Goal: Task Accomplishment & Management: Use online tool/utility

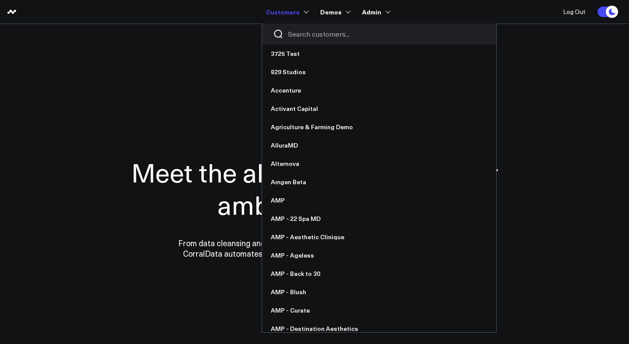
click at [303, 36] on input "Search customers input" at bounding box center [387, 34] width 198 height 10
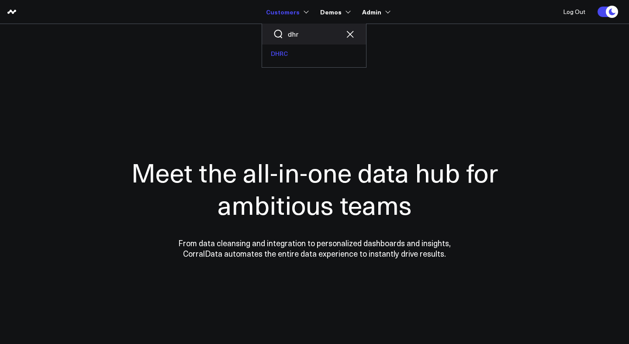
type input "dhr"
click at [292, 54] on link "DHRC" at bounding box center [314, 54] width 104 height 18
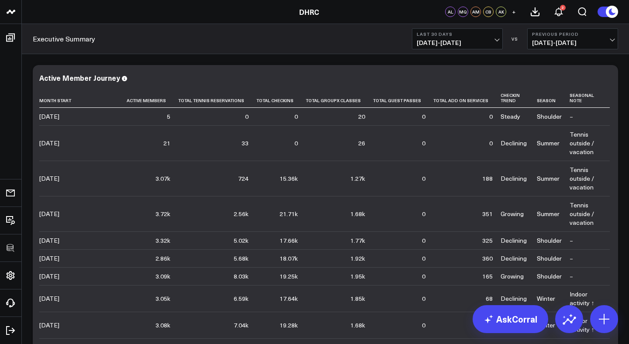
click at [464, 39] on span "[DATE] - [DATE]" at bounding box center [457, 42] width 81 height 7
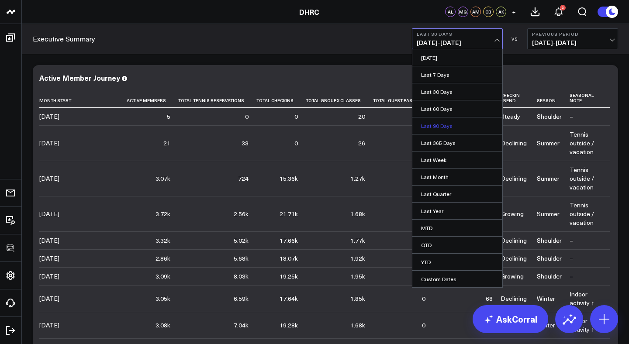
click at [446, 125] on link "Last 90 Days" at bounding box center [458, 126] width 90 height 17
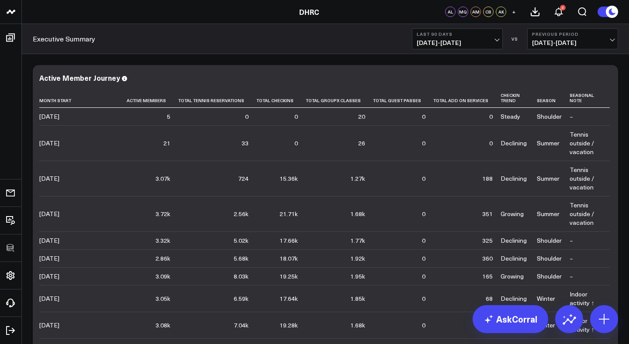
click at [446, 42] on span "[DATE] - [DATE]" at bounding box center [457, 42] width 81 height 7
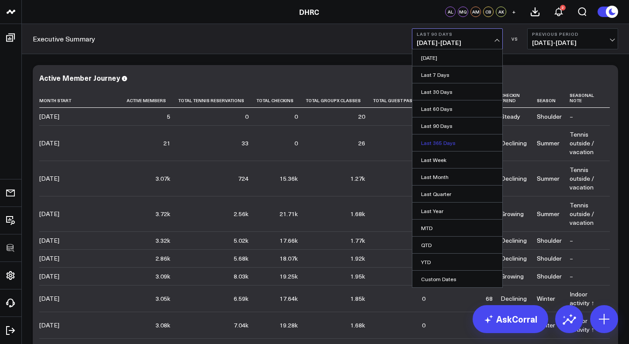
click at [440, 143] on link "Last 365 Days" at bounding box center [458, 143] width 90 height 17
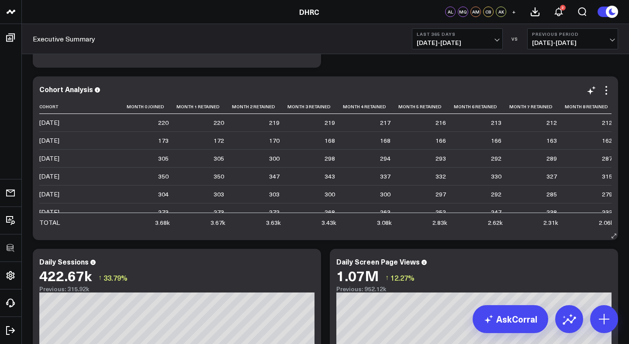
scroll to position [646, 0]
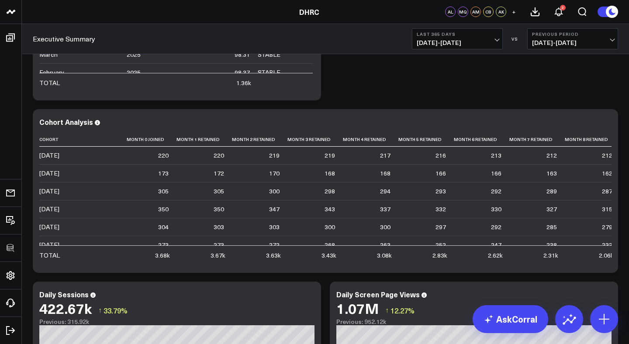
click at [459, 35] on b "Last 365 Days" at bounding box center [457, 33] width 81 height 5
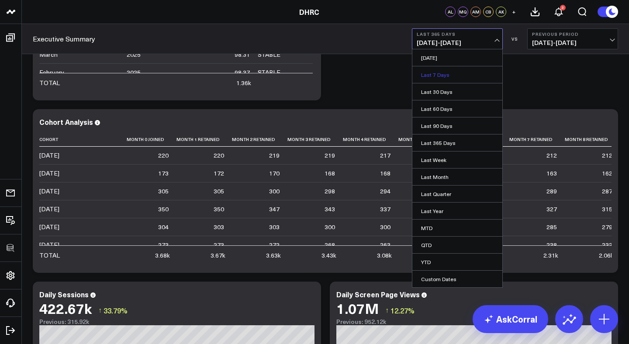
click at [434, 75] on link "Last 7 Days" at bounding box center [458, 74] width 90 height 17
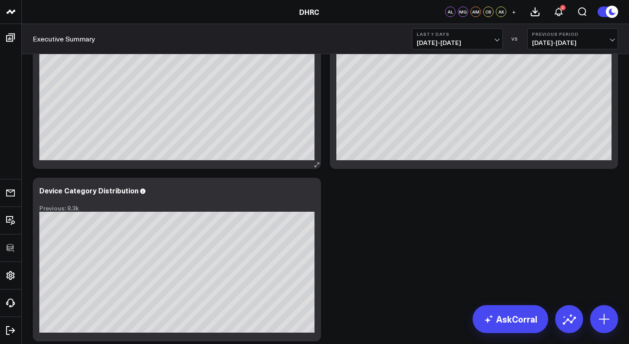
scroll to position [1150, 0]
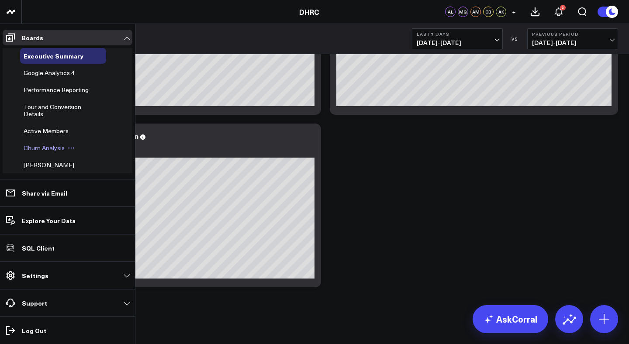
click at [41, 149] on span "Churn Analysis" at bounding box center [44, 148] width 41 height 8
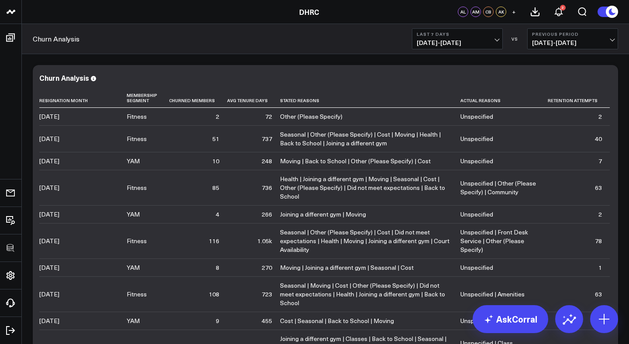
click at [465, 41] on span "[DATE] - [DATE]" at bounding box center [457, 42] width 81 height 7
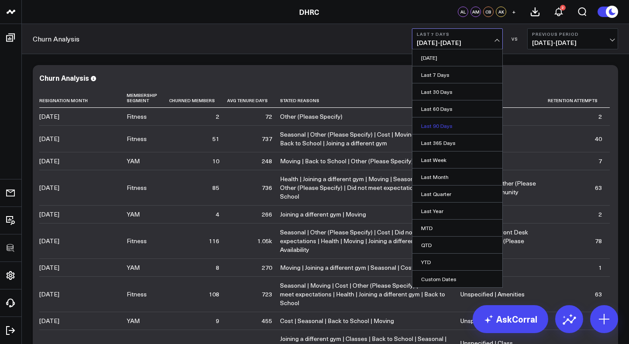
click at [441, 125] on link "Last 90 Days" at bounding box center [458, 126] width 90 height 17
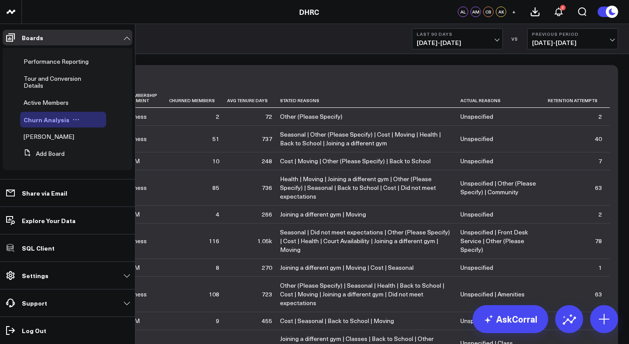
scroll to position [31, 0]
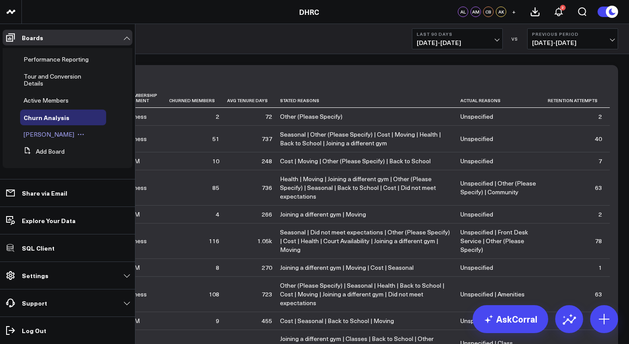
click at [44, 137] on span "[PERSON_NAME]" at bounding box center [49, 134] width 51 height 8
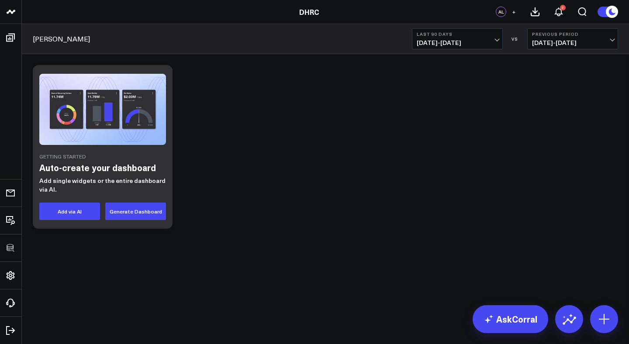
scroll to position [24, 0]
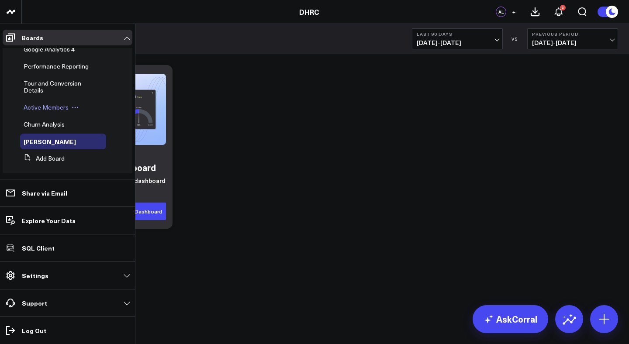
click at [49, 107] on span "Active Members" at bounding box center [46, 107] width 45 height 8
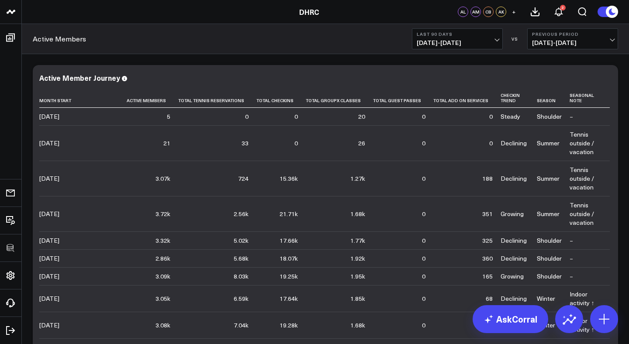
click at [464, 39] on span "[DATE] - [DATE]" at bounding box center [457, 42] width 81 height 7
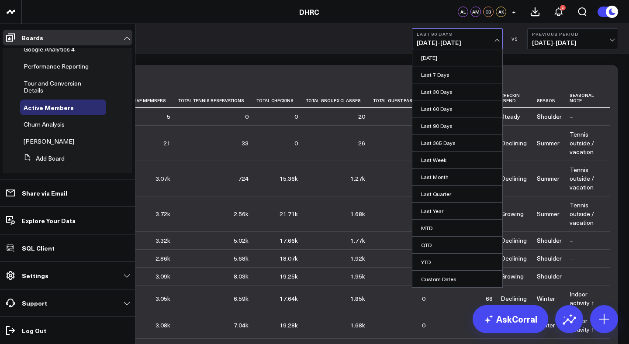
scroll to position [17, 0]
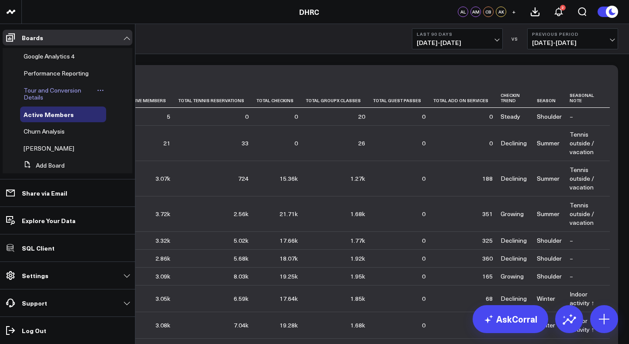
click at [52, 91] on span "Tour and Conversion Details" at bounding box center [53, 93] width 58 height 15
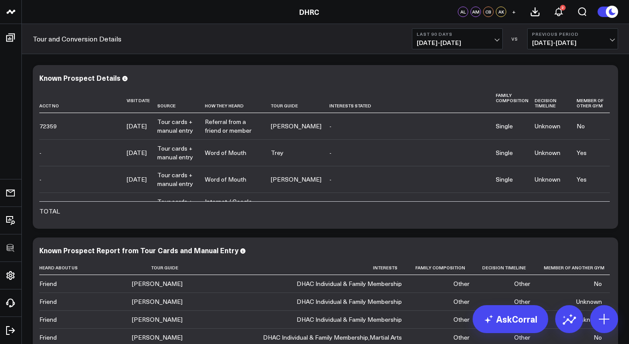
click at [443, 39] on span "[DATE] - [DATE]" at bounding box center [457, 42] width 81 height 7
click at [442, 39] on span "[DATE] - [DATE]" at bounding box center [457, 42] width 81 height 7
click at [443, 39] on span "[DATE] - [DATE]" at bounding box center [457, 42] width 81 height 7
click at [385, 38] on div "Tour and Conversion Details Last 90 Days [DATE] - [DATE] VS Previous Period [DA…" at bounding box center [326, 39] width 608 height 30
click at [489, 42] on span "[DATE] - [DATE]" at bounding box center [457, 42] width 81 height 7
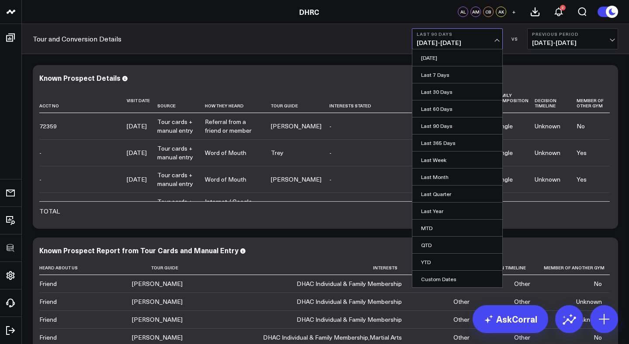
drag, startPoint x: 444, startPoint y: 40, endPoint x: 486, endPoint y: 38, distance: 42.4
click at [444, 40] on span "[DATE] - [DATE]" at bounding box center [457, 42] width 81 height 7
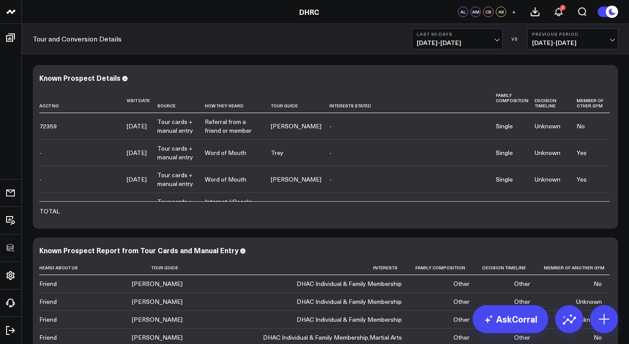
click at [493, 40] on span "[DATE] - [DATE]" at bounding box center [457, 42] width 81 height 7
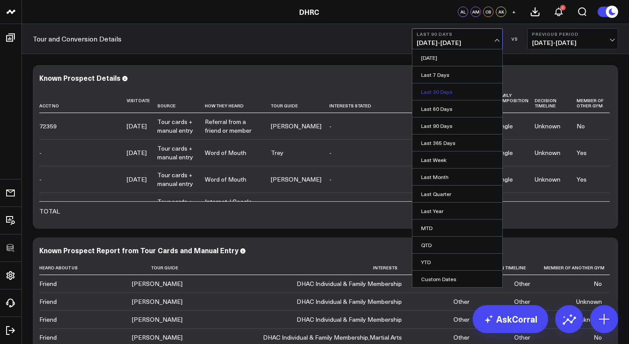
click at [436, 94] on link "Last 30 Days" at bounding box center [458, 91] width 90 height 17
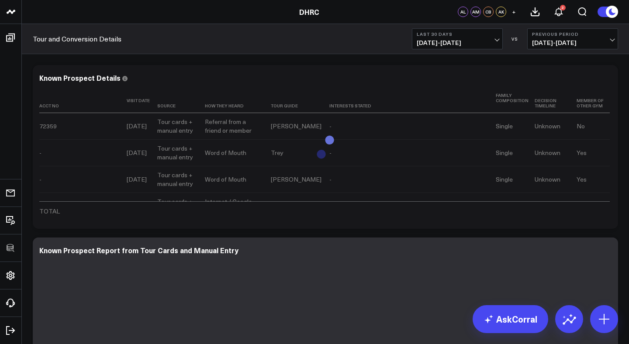
click at [485, 43] on span "[DATE] - [DATE]" at bounding box center [457, 42] width 81 height 7
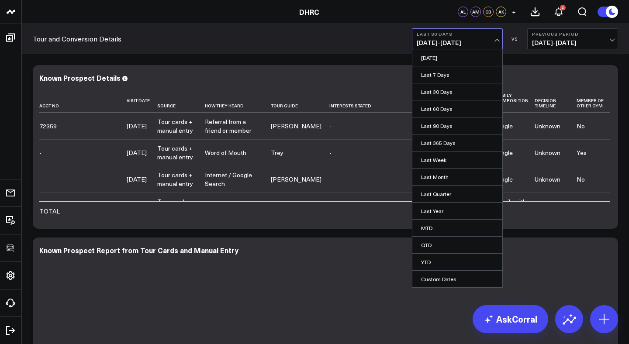
click at [485, 41] on span "[DATE] - [DATE]" at bounding box center [457, 42] width 81 height 7
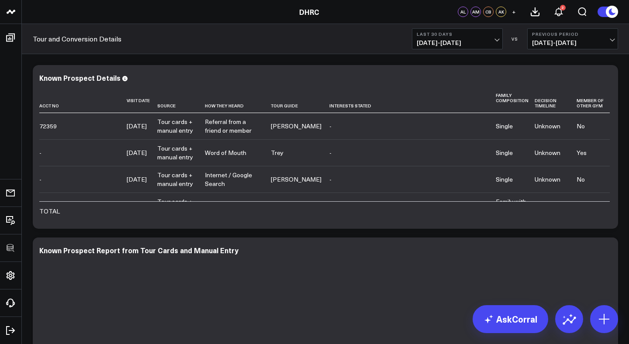
scroll to position [174, 0]
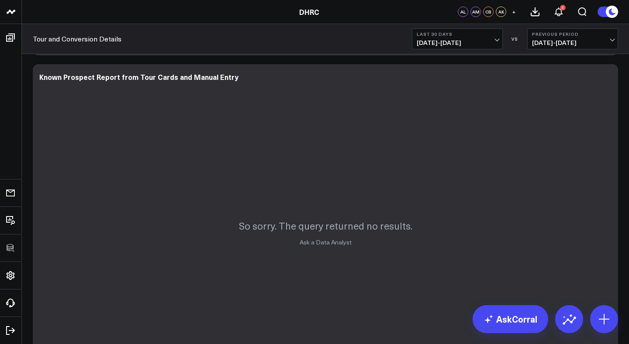
click at [488, 39] on span "[DATE] - [DATE]" at bounding box center [457, 42] width 81 height 7
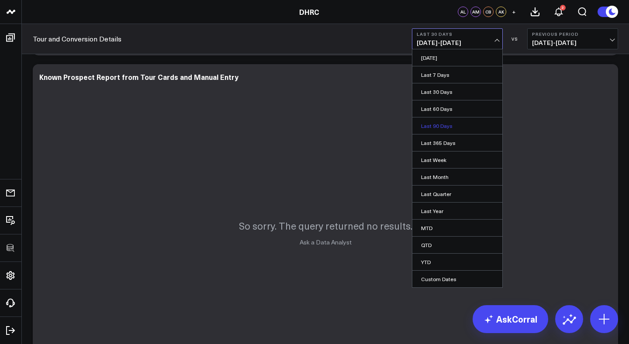
click at [441, 125] on link "Last 90 Days" at bounding box center [458, 126] width 90 height 17
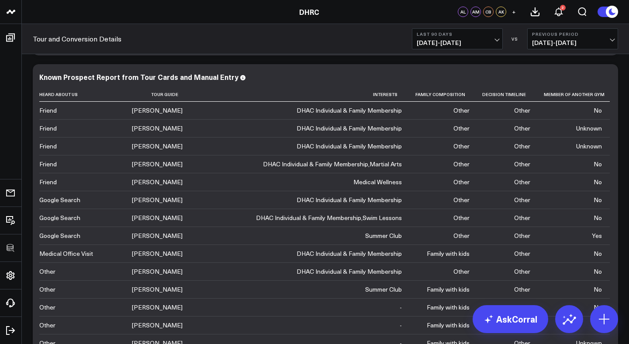
click at [488, 42] on span "[DATE] - [DATE]" at bounding box center [457, 42] width 81 height 7
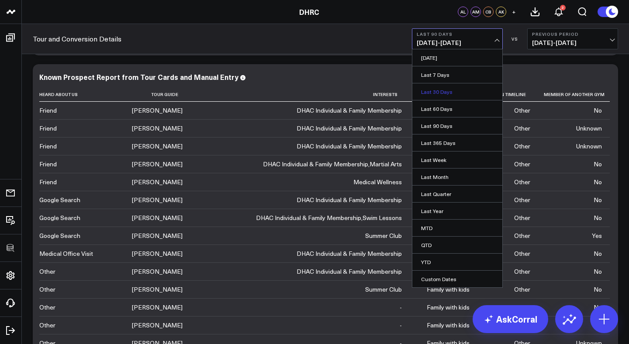
click at [439, 93] on link "Last 30 Days" at bounding box center [458, 91] width 90 height 17
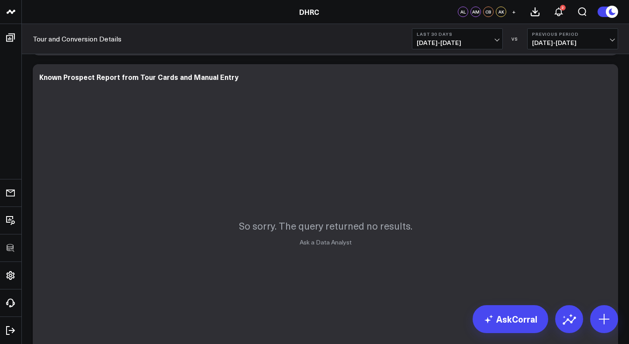
click at [476, 45] on span "[DATE] - [DATE]" at bounding box center [457, 42] width 81 height 7
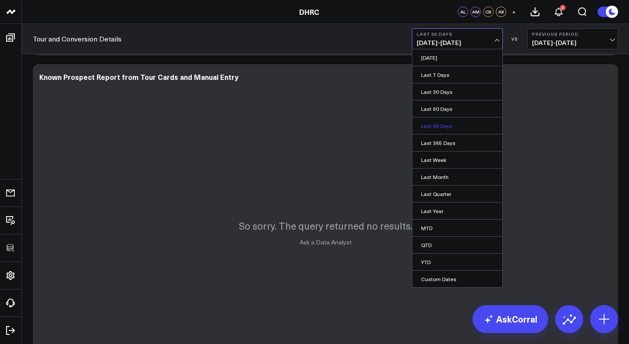
click at [444, 125] on link "Last 90 Days" at bounding box center [458, 126] width 90 height 17
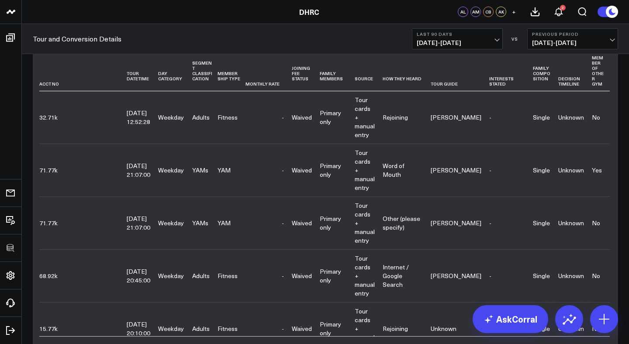
scroll to position [481, 0]
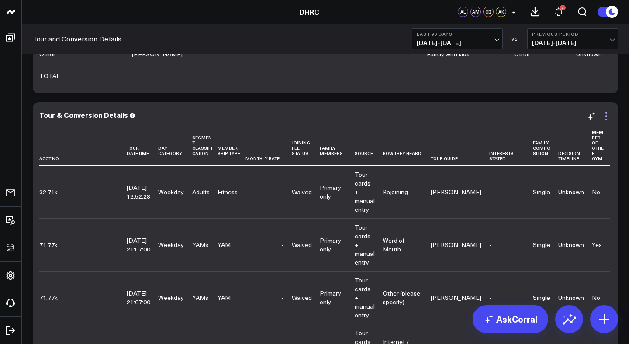
click at [607, 118] on icon at bounding box center [606, 116] width 10 height 10
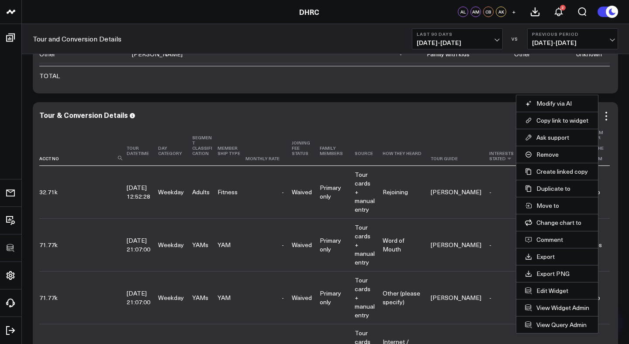
click at [300, 208] on td "Waived" at bounding box center [306, 192] width 28 height 52
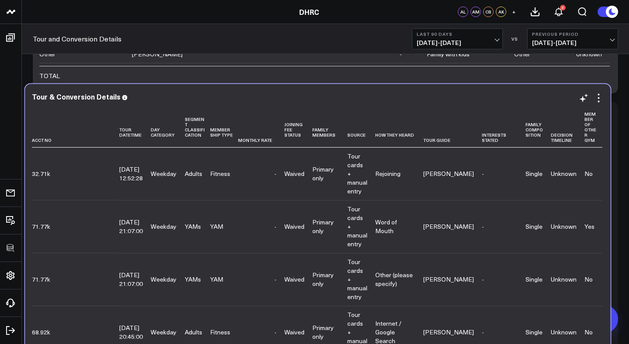
click at [293, 190] on td "Waived" at bounding box center [299, 174] width 28 height 52
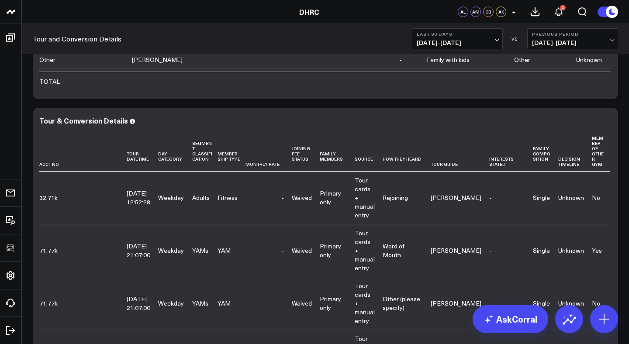
scroll to position [478, 0]
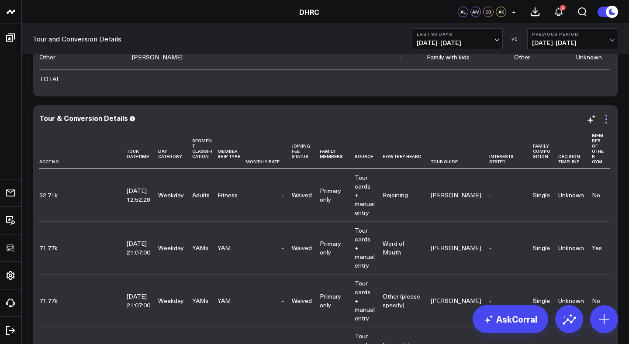
click at [606, 121] on icon at bounding box center [606, 119] width 10 height 10
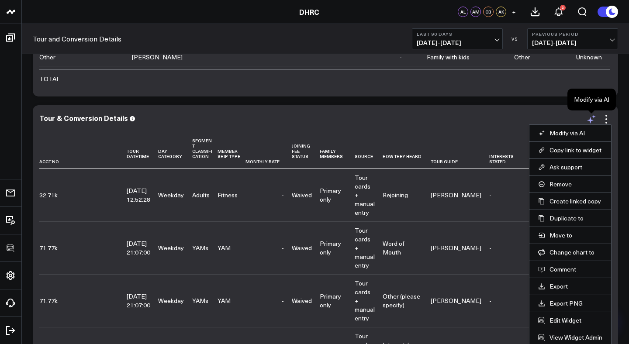
click at [590, 119] on icon at bounding box center [590, 120] width 7 height 7
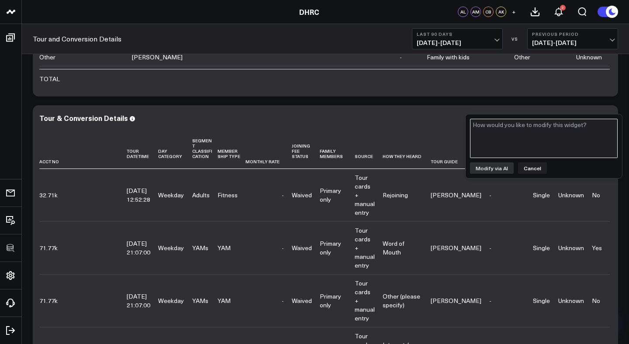
click at [532, 144] on textarea at bounding box center [544, 138] width 148 height 39
type textarea "Remove account number"
click at [504, 167] on button "Modify via AI" at bounding box center [492, 168] width 44 height 11
